Goal: Use online tool/utility: Utilize a website feature to perform a specific function

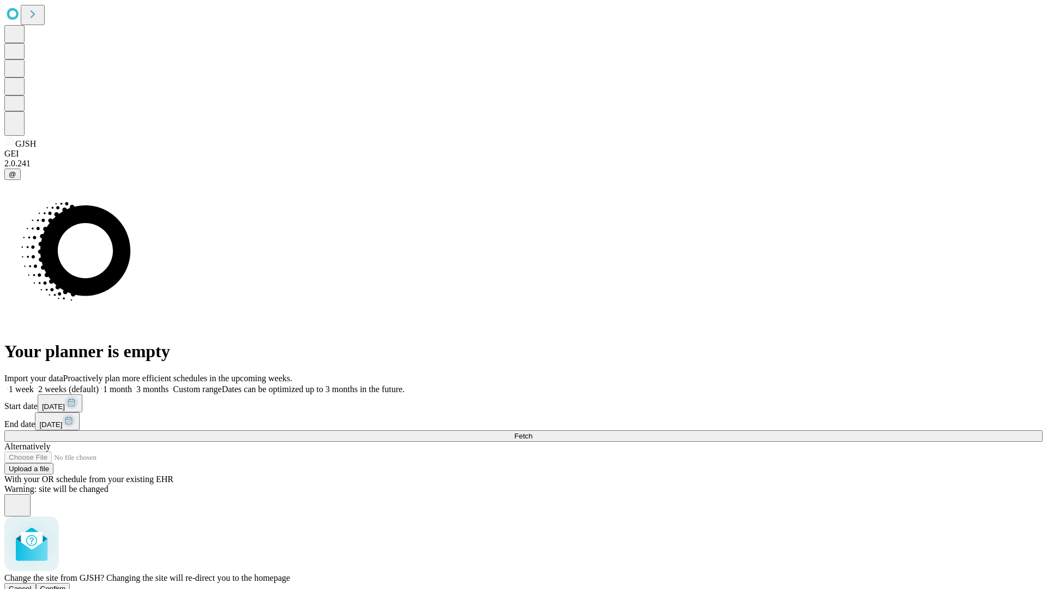
click at [66, 585] on span "Confirm" at bounding box center [53, 589] width 26 height 8
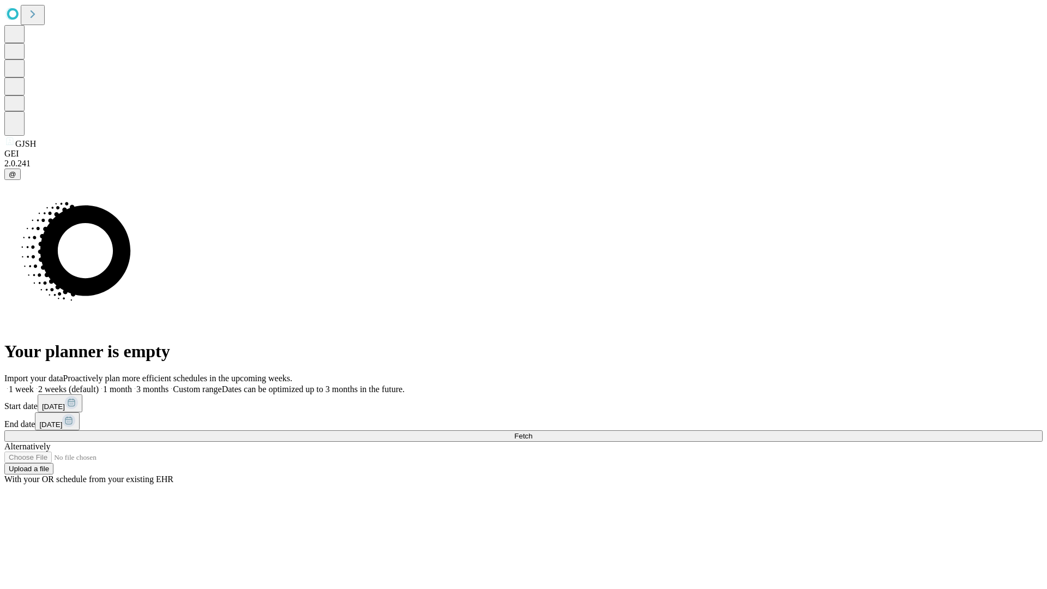
click at [99, 385] on label "2 weeks (default)" at bounding box center [66, 389] width 65 height 9
click at [532, 432] on span "Fetch" at bounding box center [523, 436] width 18 height 8
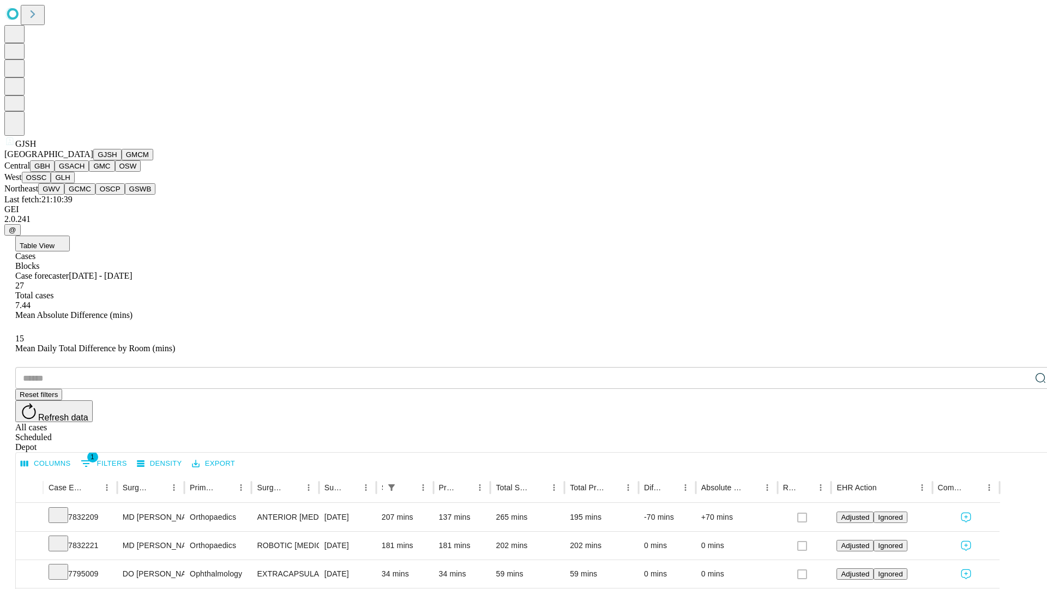
click at [122, 160] on button "GMCM" at bounding box center [138, 154] width 32 height 11
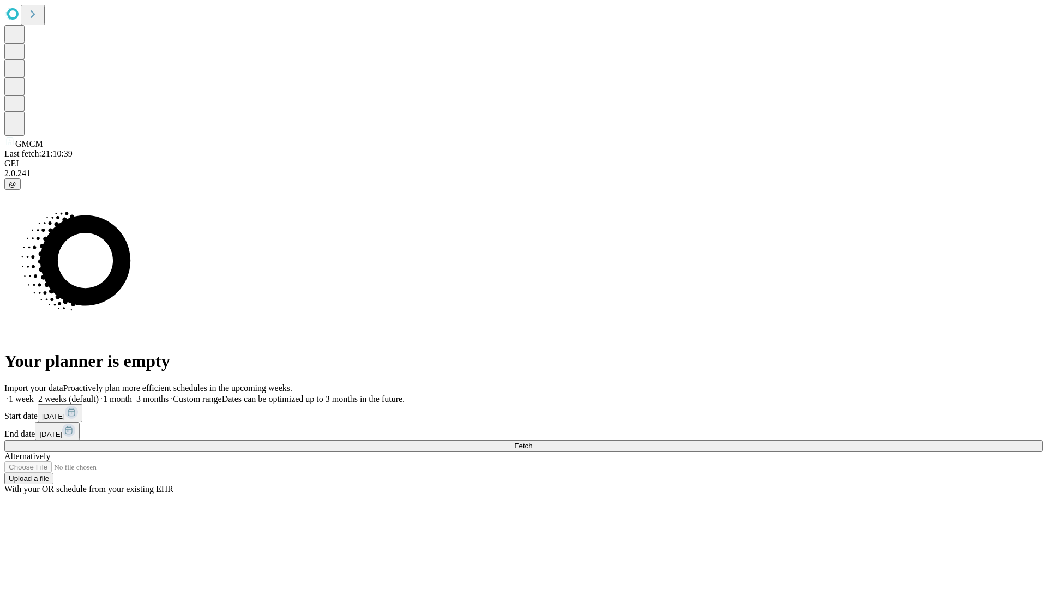
click at [99, 394] on label "2 weeks (default)" at bounding box center [66, 398] width 65 height 9
click at [532, 442] on span "Fetch" at bounding box center [523, 446] width 18 height 8
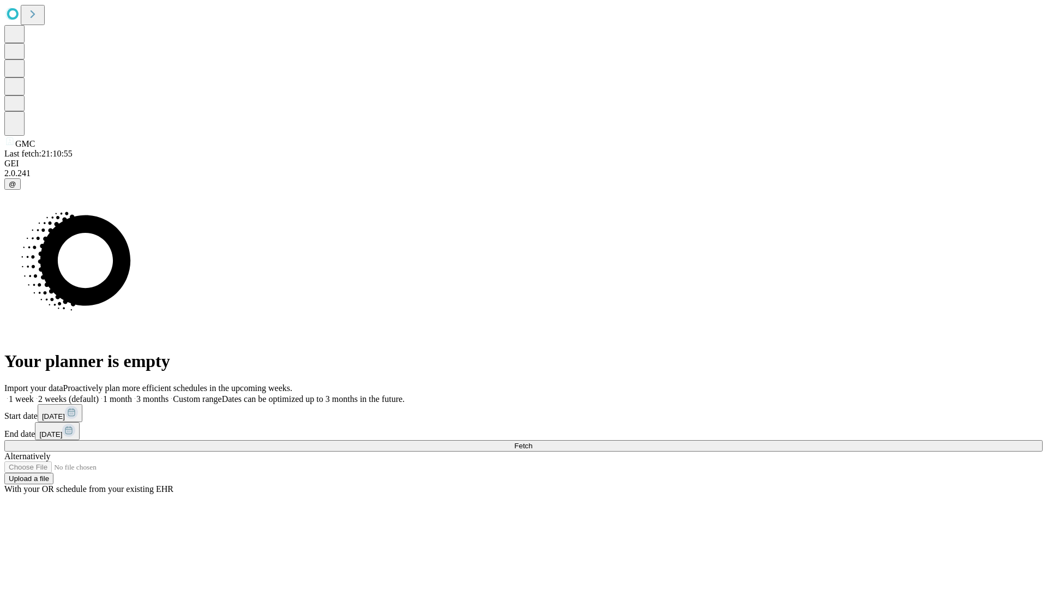
click at [532, 442] on span "Fetch" at bounding box center [523, 446] width 18 height 8
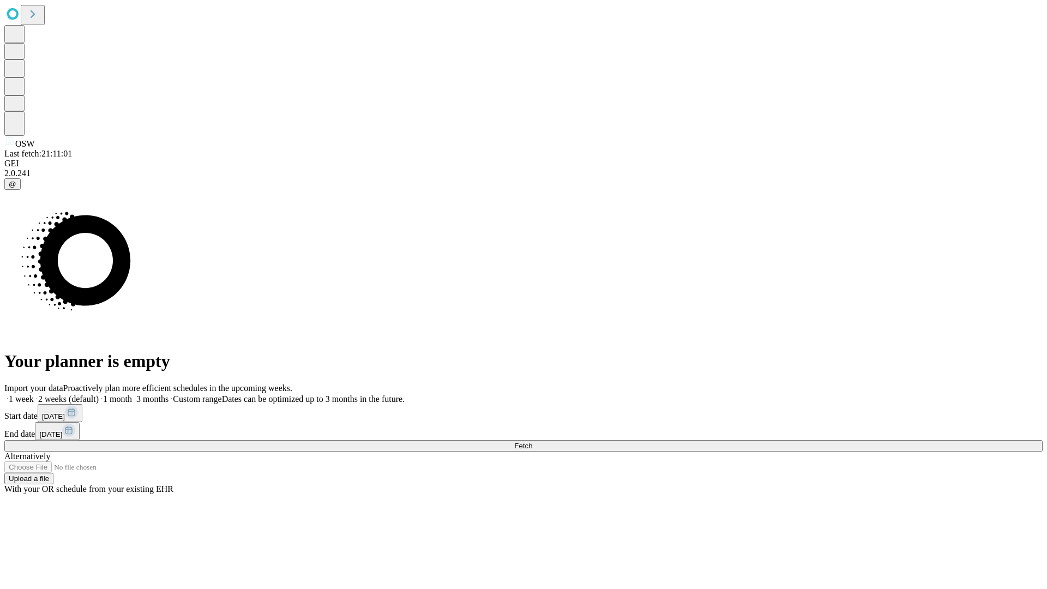
click at [99, 394] on label "2 weeks (default)" at bounding box center [66, 398] width 65 height 9
click at [532, 442] on span "Fetch" at bounding box center [523, 446] width 18 height 8
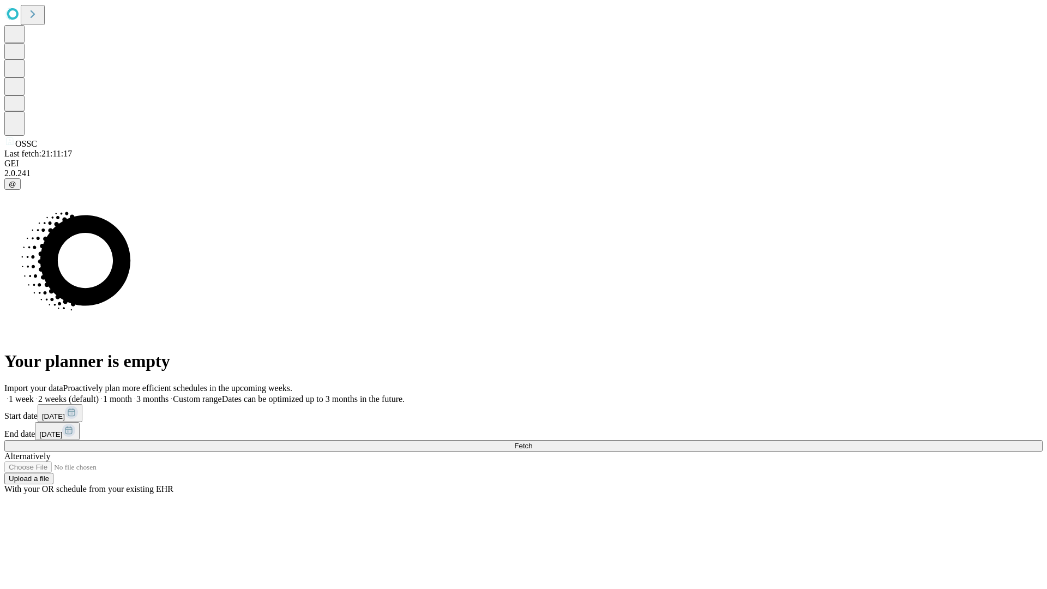
click at [99, 394] on label "2 weeks (default)" at bounding box center [66, 398] width 65 height 9
click at [532, 442] on span "Fetch" at bounding box center [523, 446] width 18 height 8
click at [99, 394] on label "2 weeks (default)" at bounding box center [66, 398] width 65 height 9
click at [532, 442] on span "Fetch" at bounding box center [523, 446] width 18 height 8
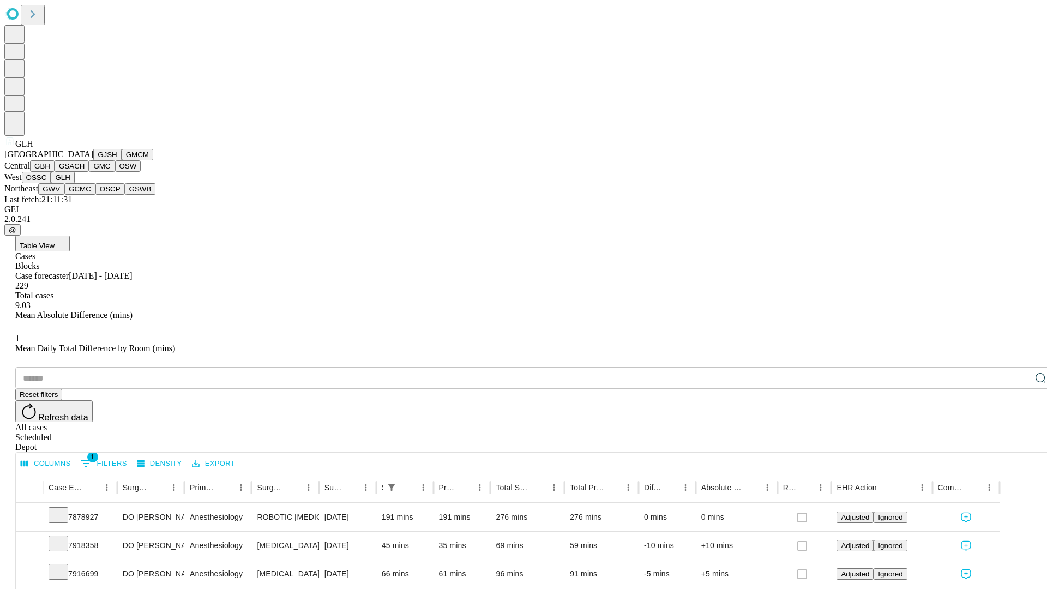
click at [64, 195] on button "GWV" at bounding box center [51, 188] width 26 height 11
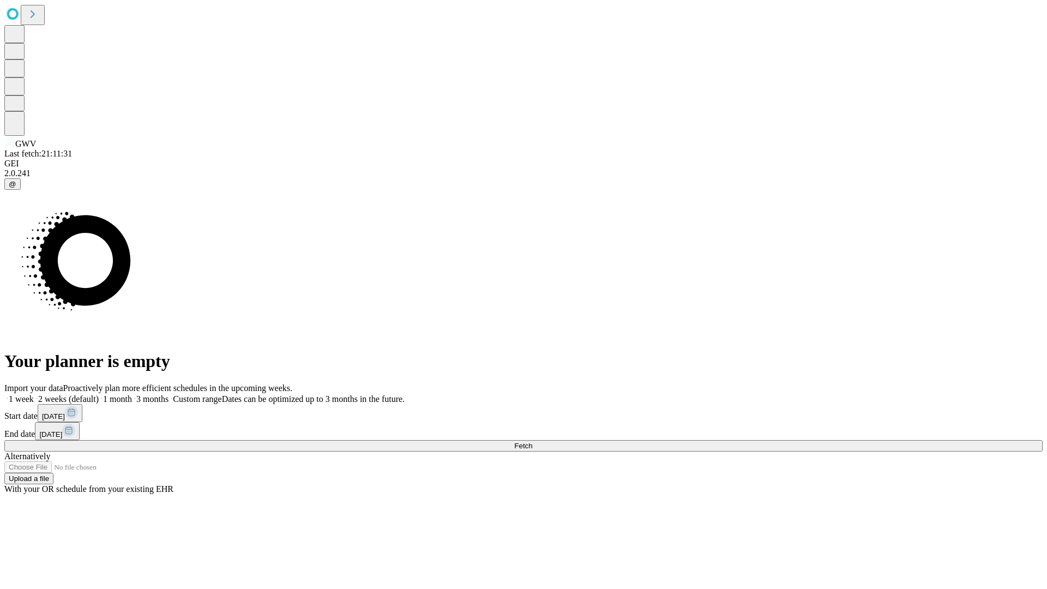
click at [532, 442] on span "Fetch" at bounding box center [523, 446] width 18 height 8
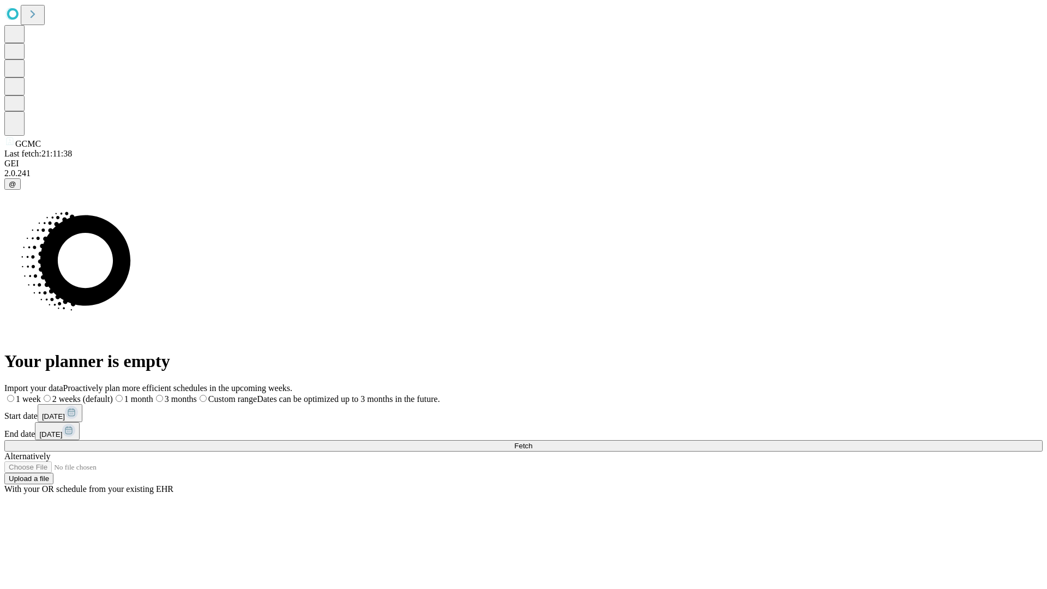
click at [113, 394] on label "2 weeks (default)" at bounding box center [77, 398] width 72 height 9
click at [532, 442] on span "Fetch" at bounding box center [523, 446] width 18 height 8
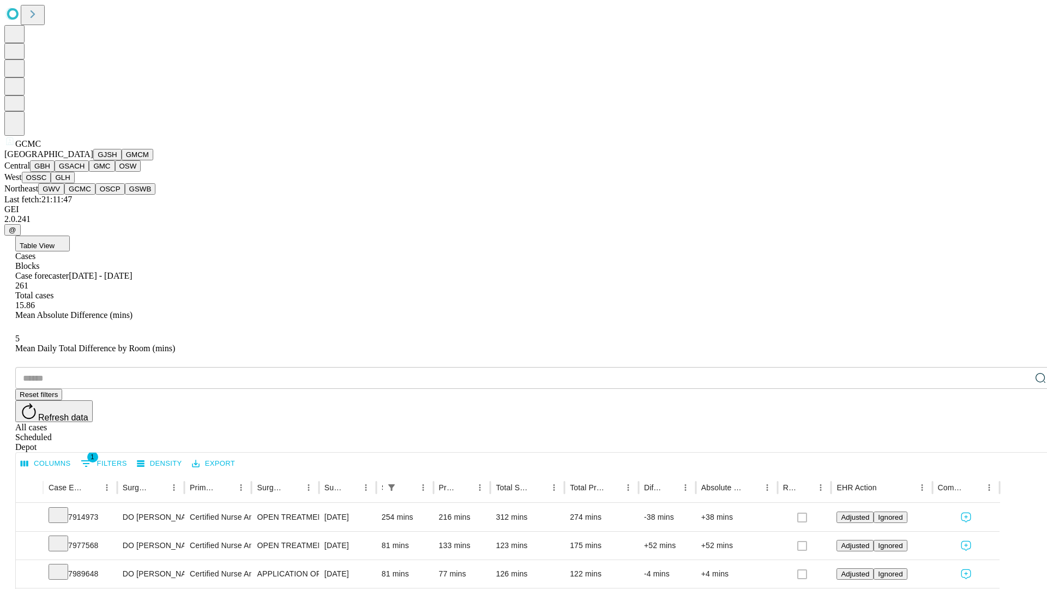
click at [95, 195] on button "OSCP" at bounding box center [109, 188] width 29 height 11
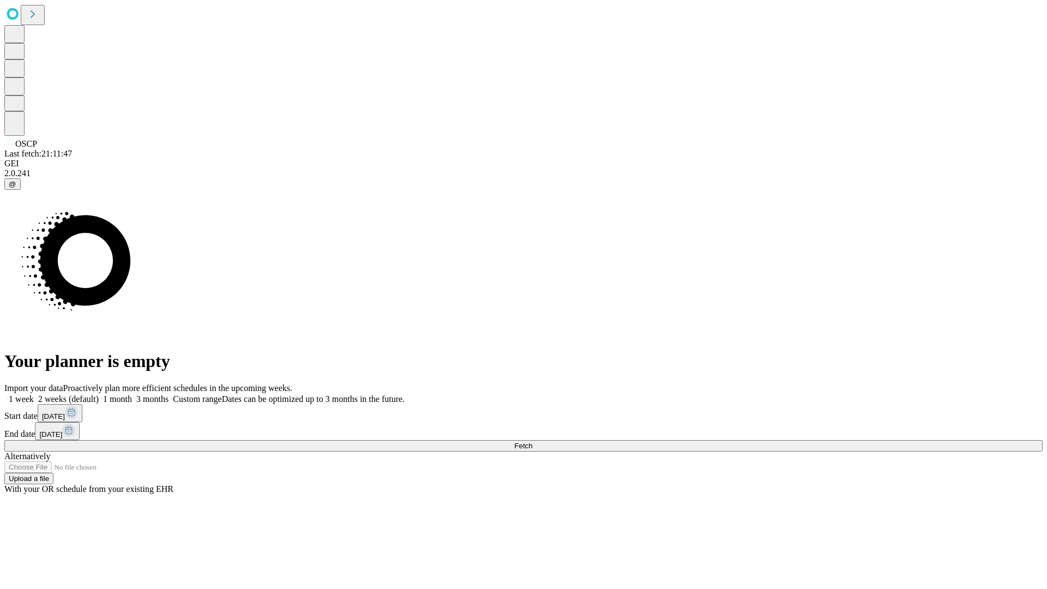
click at [99, 394] on label "2 weeks (default)" at bounding box center [66, 398] width 65 height 9
click at [532, 442] on span "Fetch" at bounding box center [523, 446] width 18 height 8
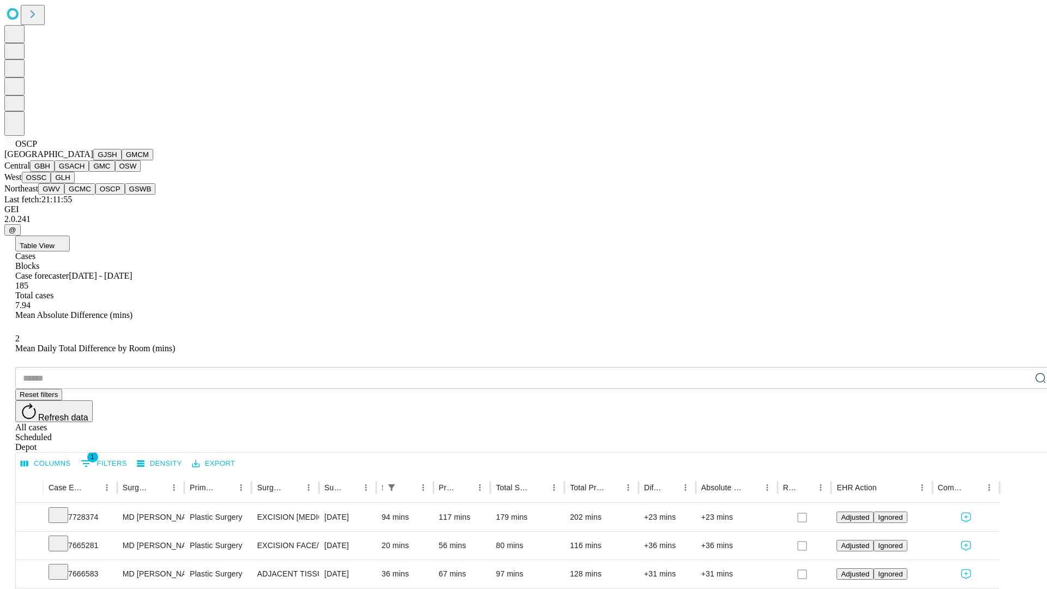
click at [125, 195] on button "GSWB" at bounding box center [140, 188] width 31 height 11
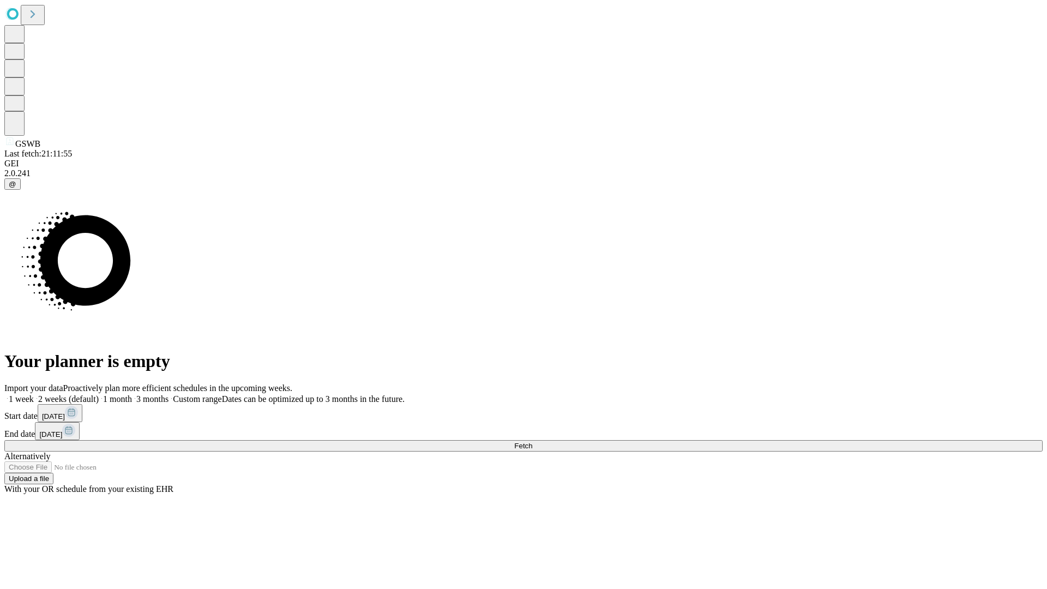
click at [99, 394] on label "2 weeks (default)" at bounding box center [66, 398] width 65 height 9
click at [532, 442] on span "Fetch" at bounding box center [523, 446] width 18 height 8
